Goal: Transaction & Acquisition: Purchase product/service

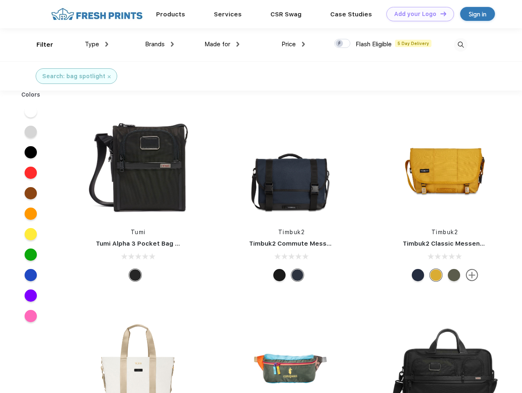
click at [417, 14] on link "Add your Logo Design Tool" at bounding box center [420, 14] width 68 height 14
click at [0, 0] on div "Design Tool" at bounding box center [0, 0] width 0 height 0
click at [440, 14] on link "Add your Logo Design Tool" at bounding box center [420, 14] width 68 height 14
click at [39, 45] on div "Filter" at bounding box center [44, 44] width 17 height 9
click at [97, 44] on span "Type" at bounding box center [92, 44] width 14 height 7
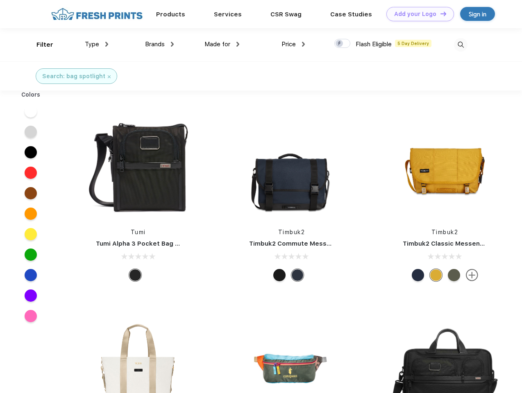
click at [159, 44] on span "Brands" at bounding box center [155, 44] width 20 height 7
click at [222, 44] on span "Made for" at bounding box center [217, 44] width 26 height 7
click at [293, 44] on span "Price" at bounding box center [289, 44] width 14 height 7
click at [343, 44] on div at bounding box center [342, 43] width 16 height 9
click at [340, 44] on input "checkbox" at bounding box center [336, 41] width 5 height 5
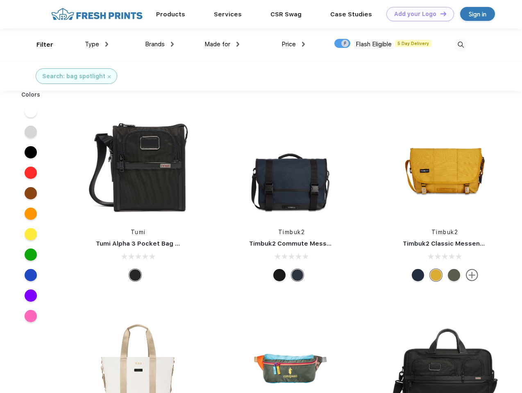
click at [461, 45] on img at bounding box center [461, 45] width 14 height 14
